Goal: Transaction & Acquisition: Purchase product/service

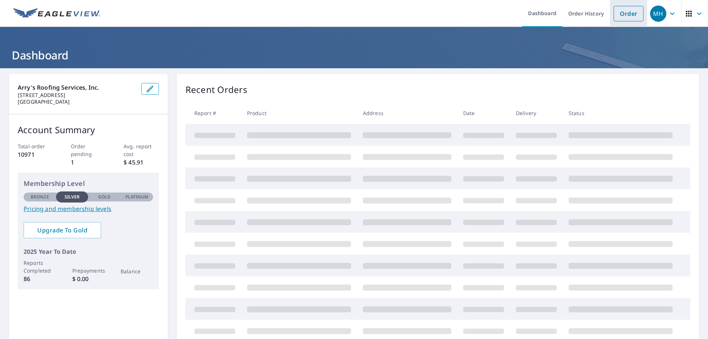
click at [621, 12] on link "Order" at bounding box center [629, 13] width 30 height 15
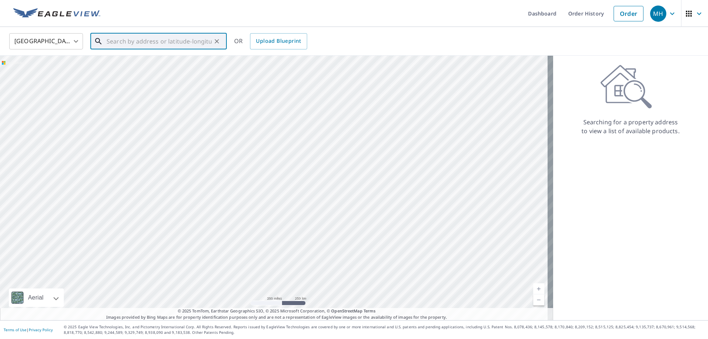
paste input "[STREET_ADDRESS][PERSON_NAME]"
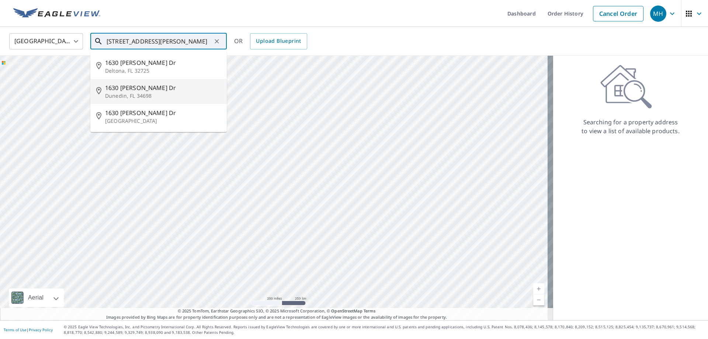
click at [146, 90] on span "1630 [PERSON_NAME] Dr" at bounding box center [163, 87] width 116 height 9
type input "[STREET_ADDRESS][PERSON_NAME][PERSON_NAME]"
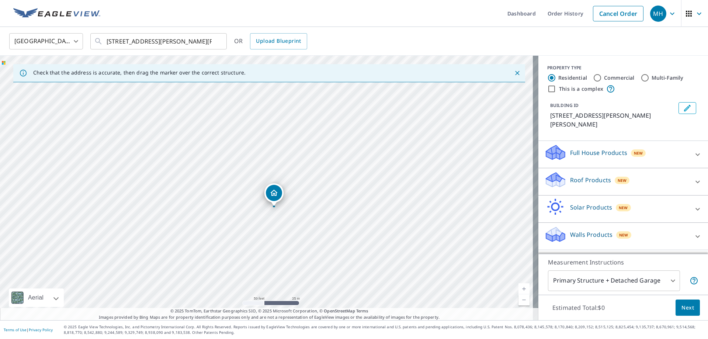
click at [586, 178] on div "Roof Products New" at bounding box center [617, 181] width 145 height 21
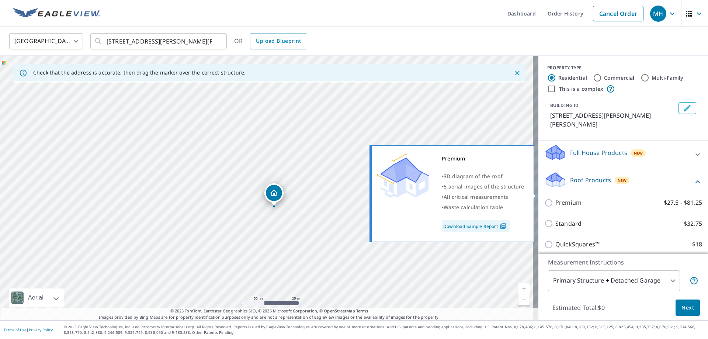
click at [573, 198] on p "Premium" at bounding box center [569, 202] width 26 height 9
click at [556, 199] on input "Premium $27.5 - $81.25" at bounding box center [550, 203] width 11 height 9
checkbox input "true"
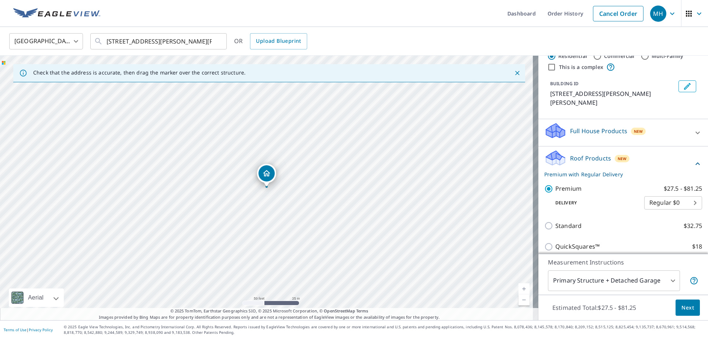
scroll to position [49, 0]
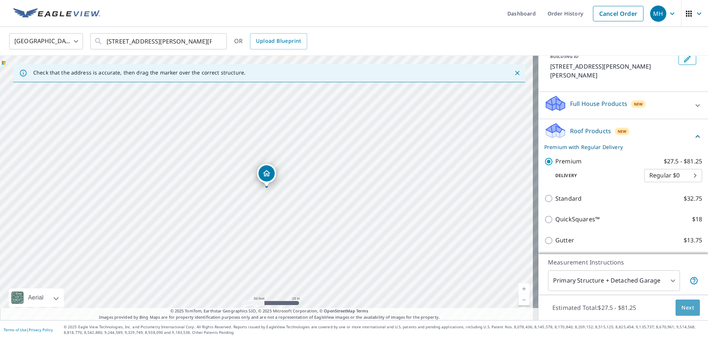
click at [683, 306] on span "Next" at bounding box center [688, 307] width 13 height 9
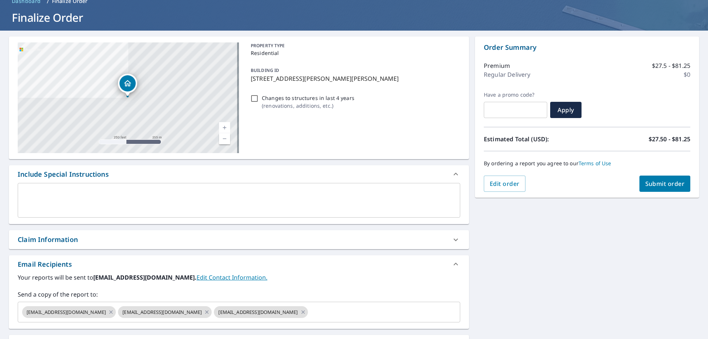
scroll to position [74, 0]
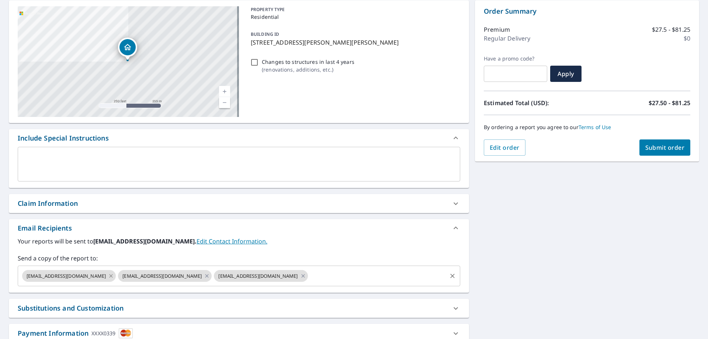
click at [110, 276] on icon at bounding box center [111, 275] width 3 height 3
click at [108, 276] on icon at bounding box center [111, 276] width 6 height 8
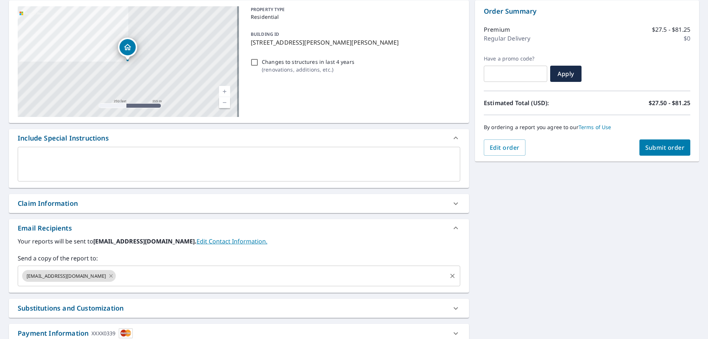
click at [108, 276] on icon at bounding box center [111, 276] width 6 height 8
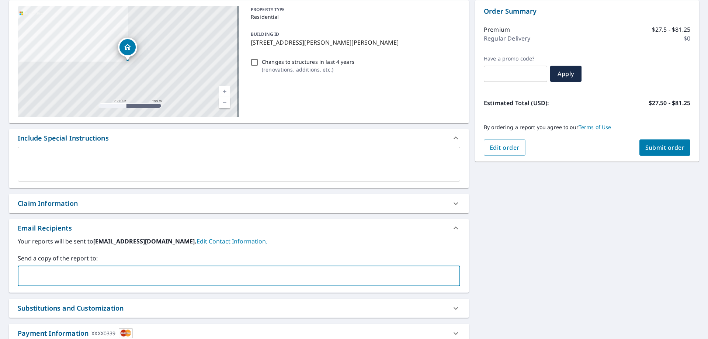
click at [94, 276] on input "text" at bounding box center [233, 276] width 425 height 14
type input "[EMAIL_ADDRESS][DOMAIN_NAME]"
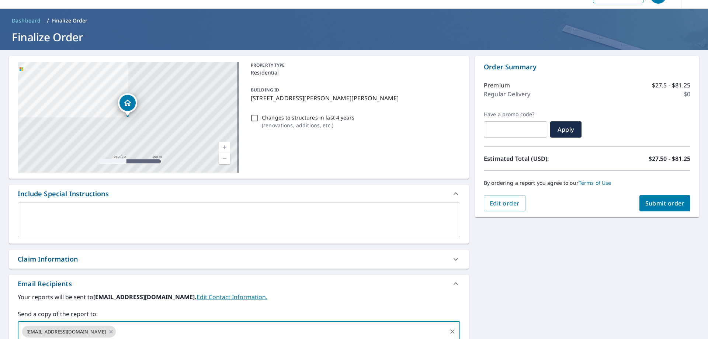
scroll to position [0, 0]
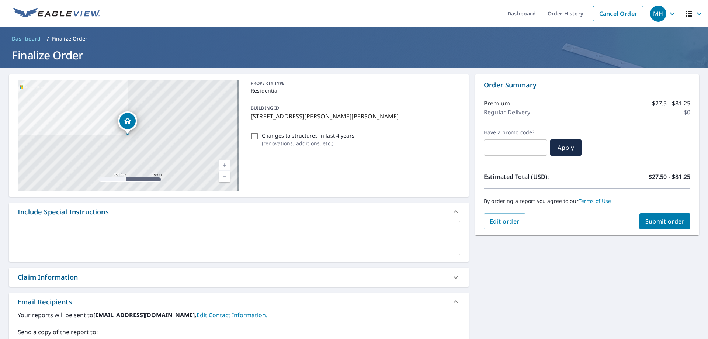
click at [656, 221] on span "Submit order" at bounding box center [665, 221] width 39 height 8
